Goal: Task Accomplishment & Management: Manage account settings

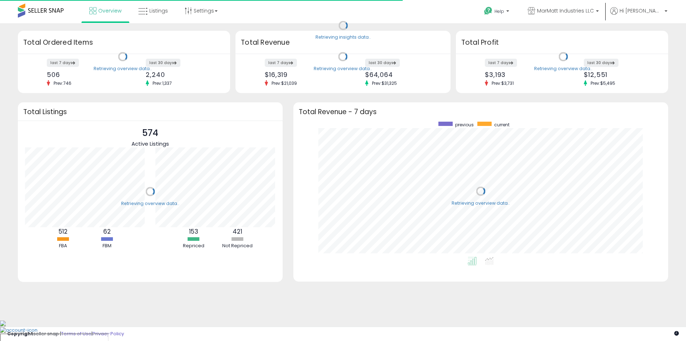
scroll to position [135, 361]
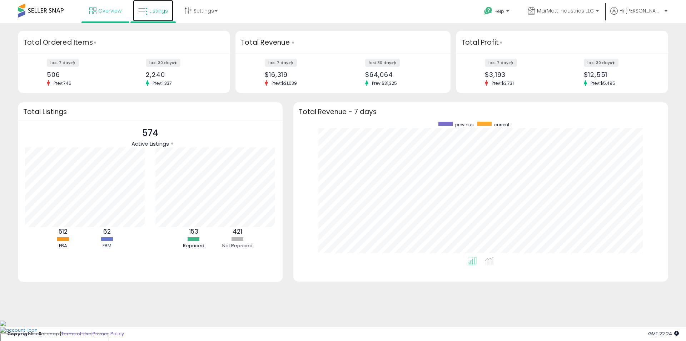
click at [148, 8] on link "Listings" at bounding box center [153, 10] width 40 height 21
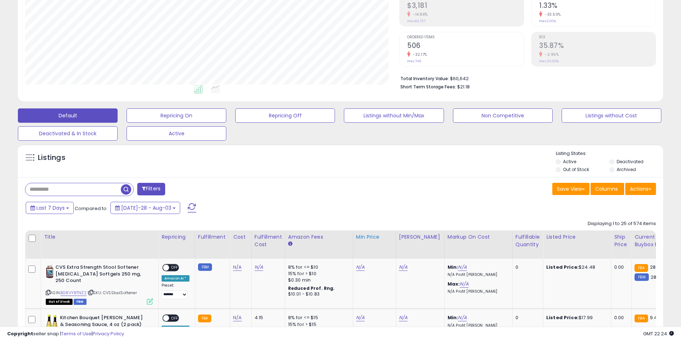
scroll to position [214, 0]
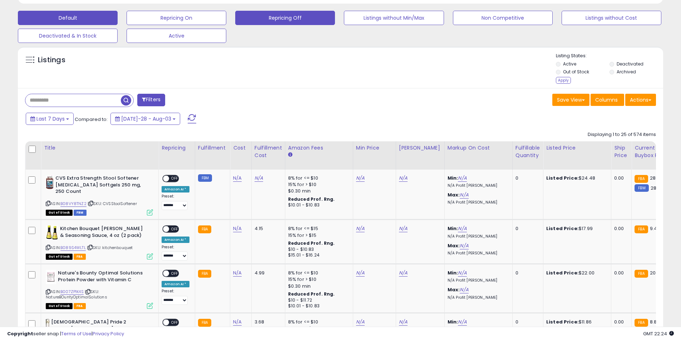
click at [226, 23] on button "Repricing Off" at bounding box center [177, 18] width 100 height 14
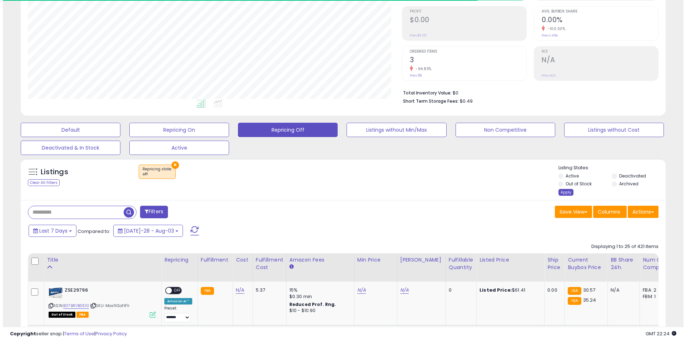
scroll to position [147, 374]
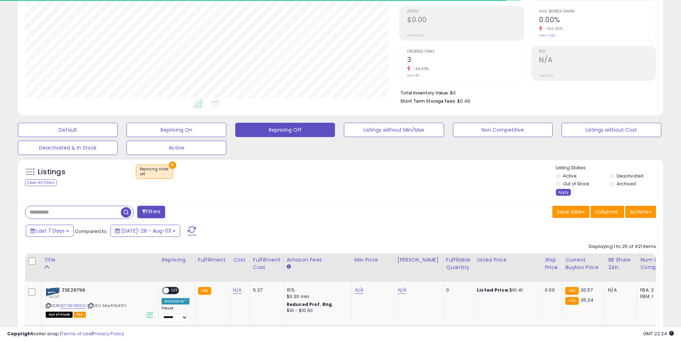
click at [563, 190] on div "Apply" at bounding box center [563, 192] width 15 height 7
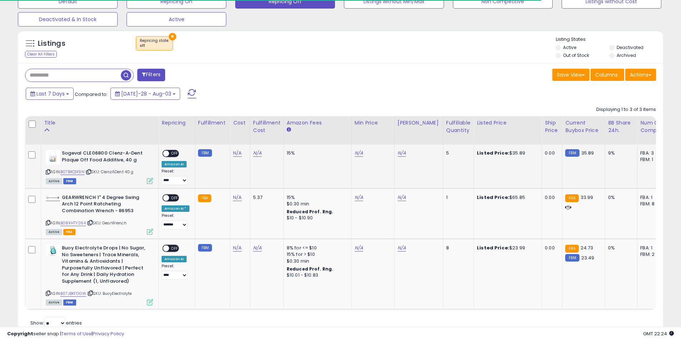
scroll to position [260, 0]
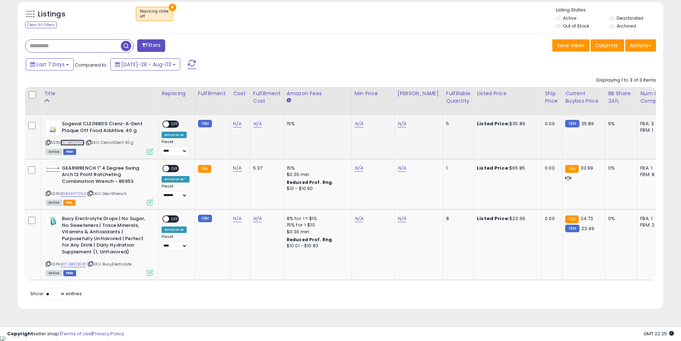
click at [75, 142] on link "B07BXQ1X9N" at bounding box center [72, 142] width 24 height 6
click at [355, 122] on link "N/A" at bounding box center [359, 123] width 9 height 7
type input "*****"
click button "submit" at bounding box center [376, 98] width 12 height 11
click at [256, 124] on link "N/A" at bounding box center [257, 123] width 9 height 7
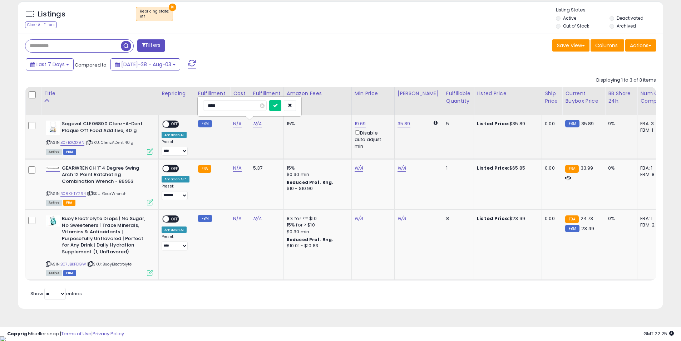
type input "*****"
click button "submit" at bounding box center [275, 105] width 12 height 11
click at [356, 122] on link "19.69" at bounding box center [360, 123] width 11 height 7
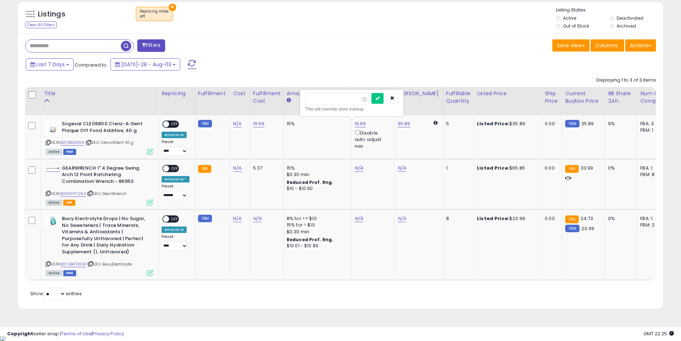
type input "*****"
click button "submit" at bounding box center [377, 98] width 12 height 11
click at [171, 124] on span "OFF" at bounding box center [174, 124] width 11 height 6
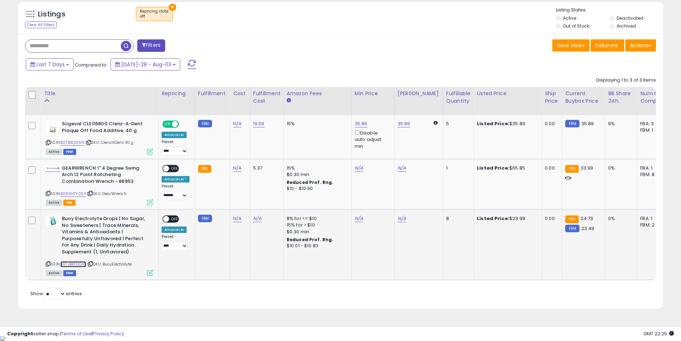
click at [78, 264] on link "B07JBKFDGW" at bounding box center [73, 264] width 26 height 6
click at [233, 127] on link "N/A" at bounding box center [237, 123] width 9 height 7
type input "****"
click button "submit" at bounding box center [256, 200] width 12 height 11
click at [257, 125] on link "19.69" at bounding box center [258, 123] width 11 height 7
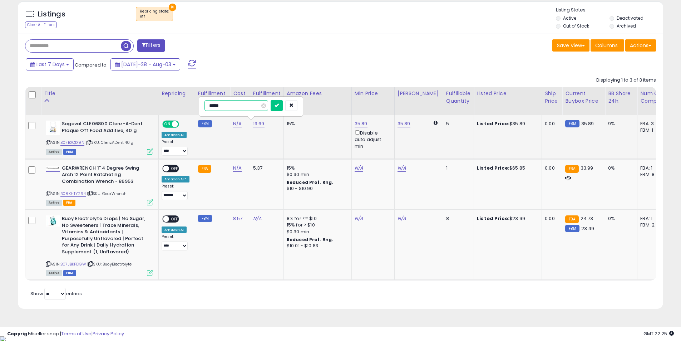
type input "*"
click button "submit" at bounding box center [277, 105] width 12 height 11
click at [237, 123] on link "N/A" at bounding box center [237, 123] width 9 height 7
type input "*****"
click button "submit" at bounding box center [256, 105] width 12 height 11
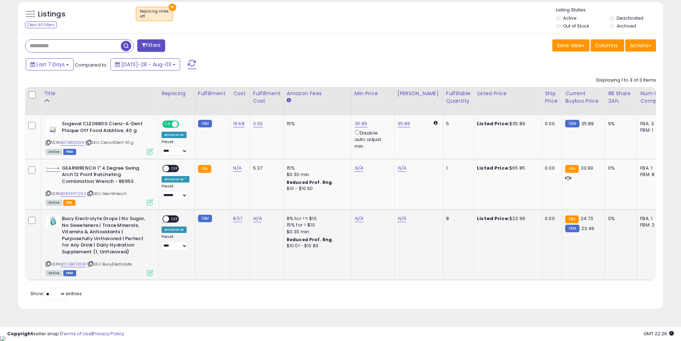
click at [362, 215] on div "N/A" at bounding box center [372, 218] width 34 height 6
click at [361, 217] on div "N/A" at bounding box center [372, 218] width 34 height 6
click at [359, 172] on link "N/A" at bounding box center [359, 167] width 9 height 7
type input "*****"
click button "submit" at bounding box center [377, 193] width 12 height 11
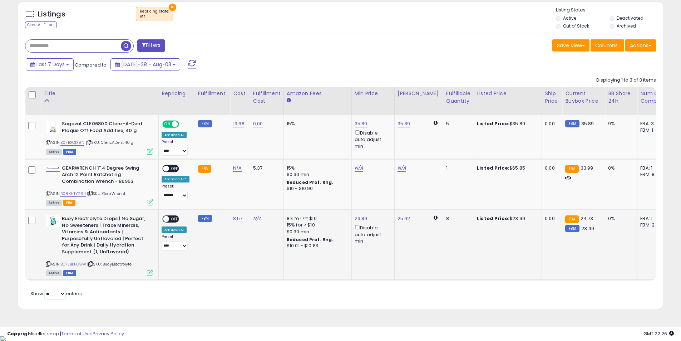
click at [169, 220] on span "OFF" at bounding box center [174, 219] width 11 height 6
click at [73, 192] on link "B08KHTY264" at bounding box center [72, 194] width 25 height 6
click at [235, 169] on link "N/A" at bounding box center [237, 167] width 9 height 7
type input "*****"
click button "submit" at bounding box center [256, 149] width 12 height 11
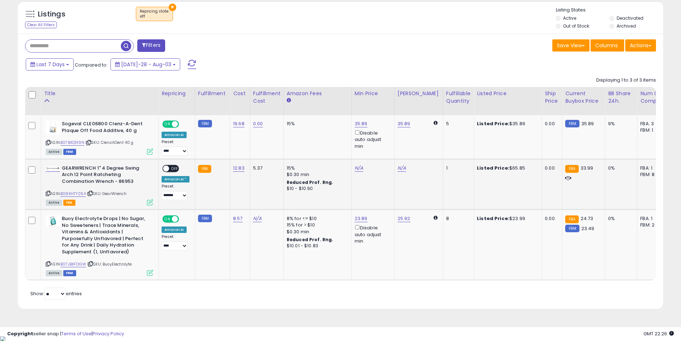
click at [363, 168] on div "N/A" at bounding box center [372, 168] width 34 height 6
click at [360, 169] on link "N/A" at bounding box center [359, 167] width 9 height 7
type input "*****"
click button "submit" at bounding box center [377, 142] width 12 height 11
click at [169, 167] on span at bounding box center [166, 168] width 6 height 6
